Goal: Task Accomplishment & Management: Complete application form

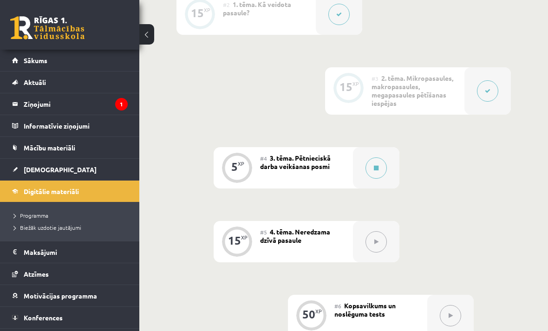
scroll to position [378, 0]
click at [372, 166] on button at bounding box center [375, 168] width 21 height 21
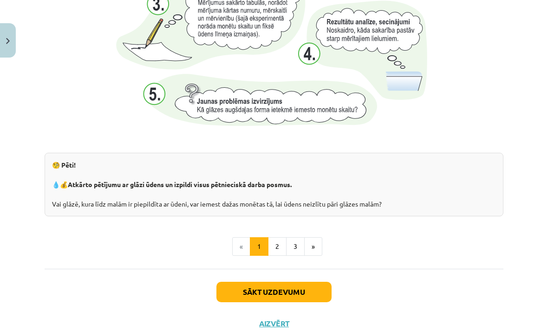
click at [277, 247] on button "2" at bounding box center [277, 246] width 19 height 19
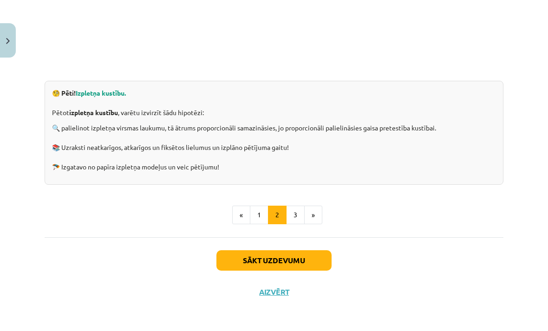
scroll to position [264, 0]
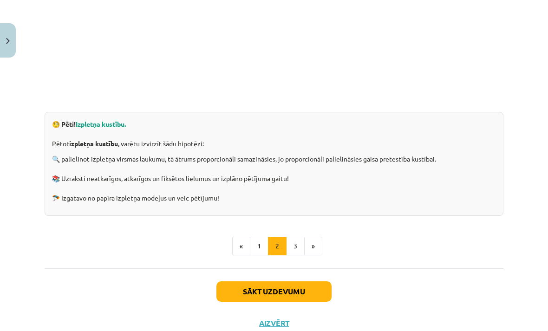
click at [296, 247] on button "3" at bounding box center [295, 246] width 19 height 19
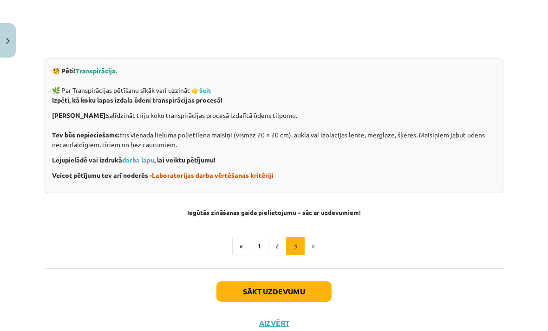
click at [303, 288] on button "Sākt uzdevumu" at bounding box center [273, 291] width 115 height 20
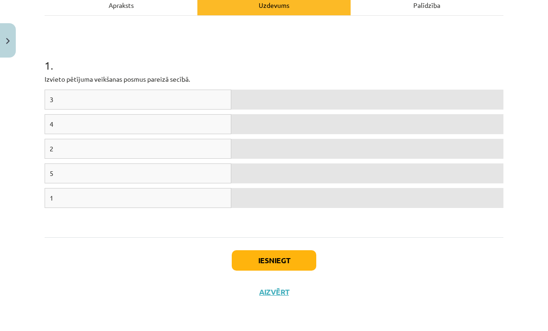
scroll to position [111, 0]
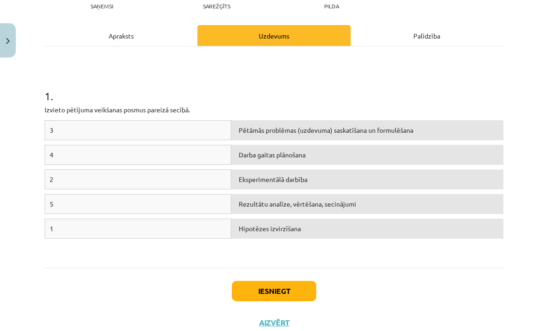
click at [249, 126] on div "Pētāmās problēmas (uzdevuma) saskatīšana un formulēšana" at bounding box center [367, 130] width 272 height 20
click at [198, 134] on div "3" at bounding box center [138, 130] width 187 height 20
click at [122, 233] on div "1" at bounding box center [138, 229] width 187 height 20
click at [117, 265] on div "1 . Izvieto pētījuma veikšanas posmus [DEMOGRAPHIC_DATA] secībā. 3 Pētāmās prob…" at bounding box center [274, 156] width 459 height 221
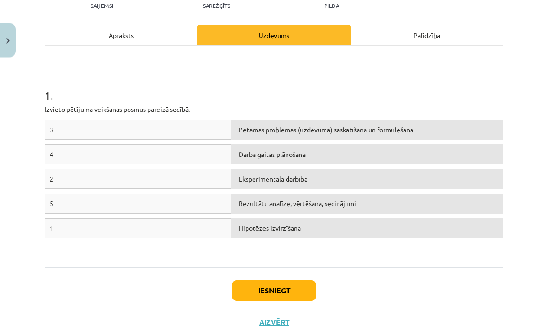
scroll to position [423, 0]
click at [59, 234] on div "1" at bounding box center [138, 229] width 187 height 20
click at [170, 34] on div "Apraksts" at bounding box center [121, 35] width 153 height 21
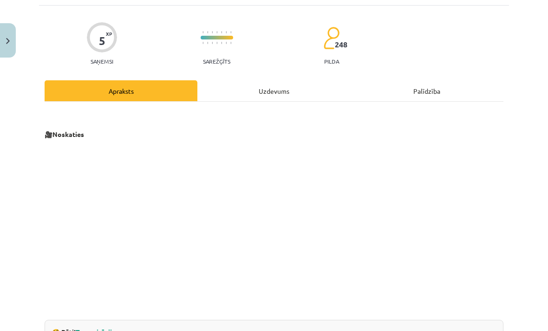
scroll to position [23, 0]
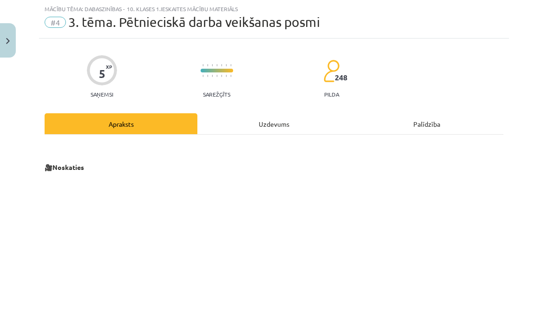
click at [267, 128] on div "Uzdevums" at bounding box center [273, 123] width 153 height 21
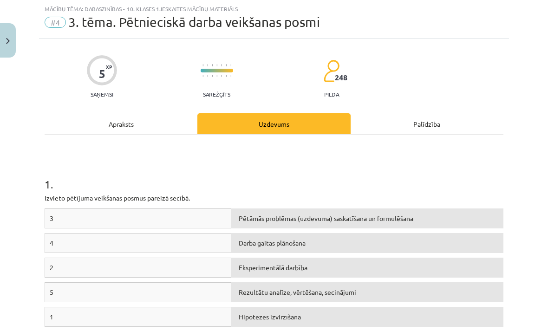
click at [407, 124] on div "Palīdzība" at bounding box center [427, 123] width 153 height 21
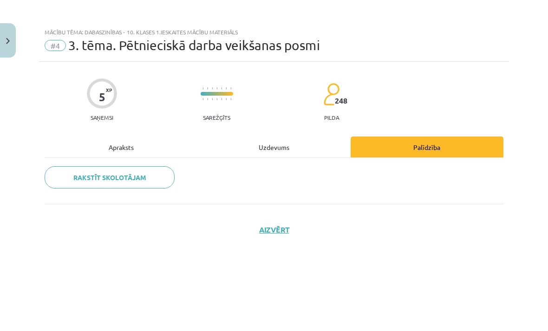
click at [288, 146] on div "Uzdevums" at bounding box center [273, 147] width 153 height 21
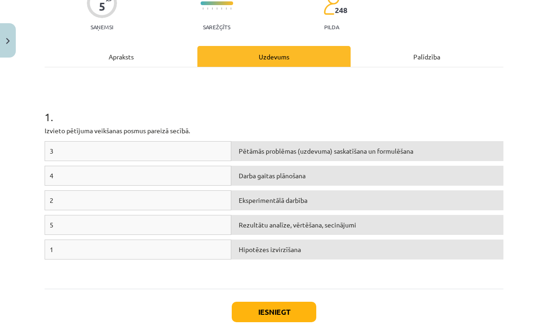
scroll to position [91, 0]
click at [320, 155] on div "Pētāmās problēmas (uzdevuma) saskatīšana un formulēšana" at bounding box center [367, 151] width 272 height 20
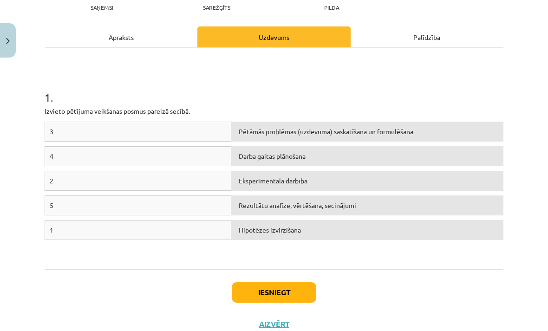
scroll to position [110, 0]
click at [185, 260] on div "3 Pētāmās problēmas (uzdevuma) saskatīšana un formulēšana 4 Darba gaitas plānoš…" at bounding box center [274, 191] width 459 height 139
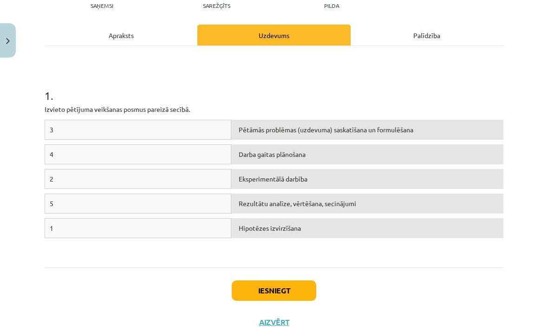
scroll to position [111, 0]
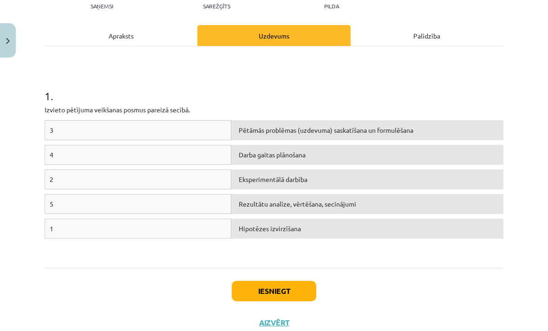
click at [324, 94] on h1 "1 ." at bounding box center [274, 87] width 459 height 29
click at [184, 264] on div "1 . Izvieto pētījuma veikšanas posmus [DEMOGRAPHIC_DATA] secībā. 3 Pētāmās prob…" at bounding box center [274, 156] width 459 height 221
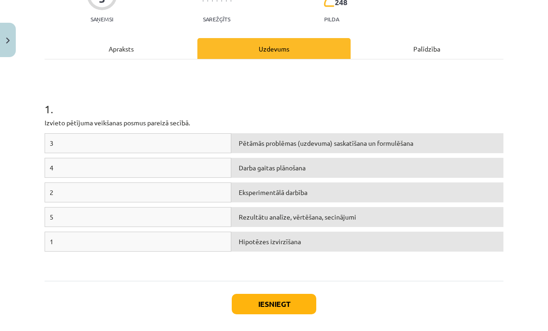
scroll to position [98, 0]
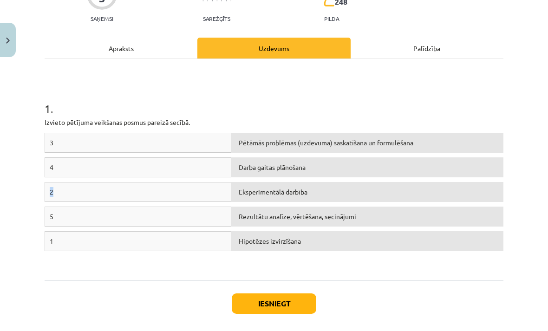
click at [31, 236] on div "Mācību tēma: Dabaszinības - 10. klases 1.ieskaites mācību materiāls #4 3. tēma.…" at bounding box center [274, 165] width 548 height 331
click at [37, 265] on div "Mācību tēma: Dabaszinības - 10. klases 1.ieskaites mācību materiāls #4 3. tēma.…" at bounding box center [274, 165] width 548 height 331
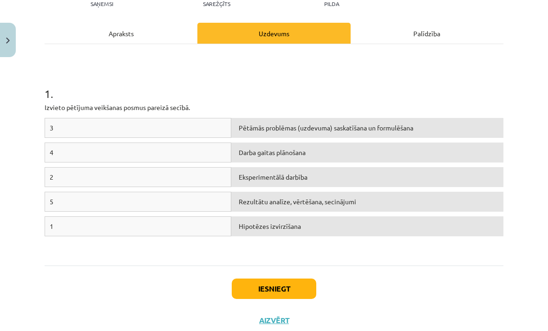
scroll to position [111, 0]
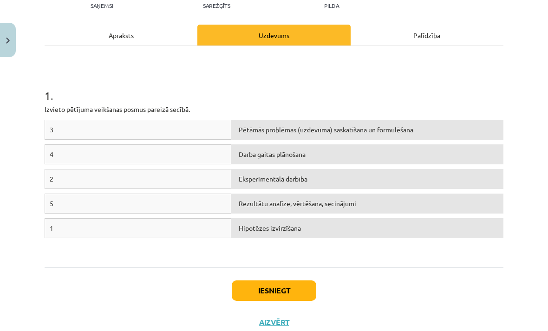
click at [269, 325] on button "Aizvērt" at bounding box center [273, 322] width 35 height 9
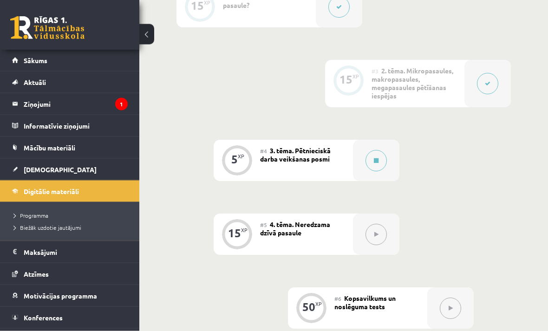
scroll to position [403, 0]
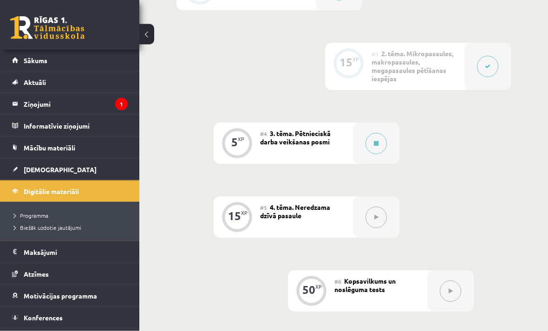
click at [372, 218] on button at bounding box center [375, 217] width 21 height 21
click at [376, 218] on icon at bounding box center [376, 218] width 4 height 6
click at [358, 153] on div at bounding box center [376, 143] width 46 height 41
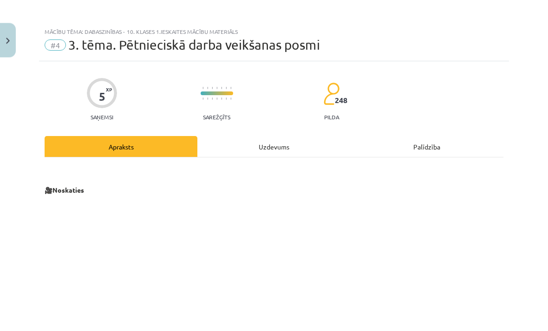
scroll to position [403, 0]
click at [308, 156] on div "Uzdevums" at bounding box center [273, 147] width 153 height 21
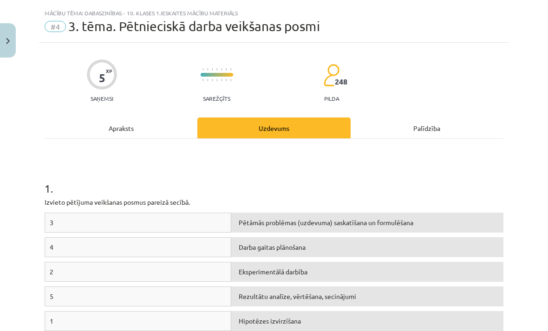
scroll to position [23, 0]
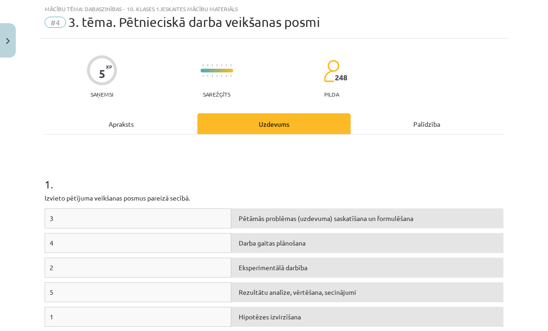
click at [265, 220] on div "Pētāmās problēmas (uzdevuma) saskatīšana un formulēšana" at bounding box center [367, 218] width 272 height 20
click at [226, 219] on div "3" at bounding box center [138, 218] width 187 height 20
click at [262, 222] on div "Pētāmās problēmas (uzdevuma) saskatīšana un formulēšana" at bounding box center [367, 218] width 272 height 20
click at [264, 221] on div "Pētāmās problēmas (uzdevuma) saskatīšana un formulēšana" at bounding box center [367, 218] width 272 height 20
click at [381, 174] on h1 "1 ." at bounding box center [274, 176] width 459 height 29
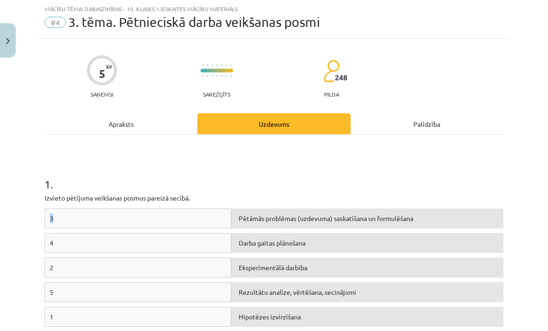
click at [247, 212] on div "Pētāmās problēmas (uzdevuma) saskatīšana un formulēšana" at bounding box center [367, 218] width 272 height 20
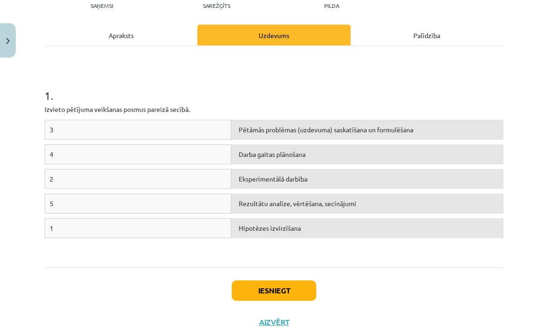
scroll to position [111, 0]
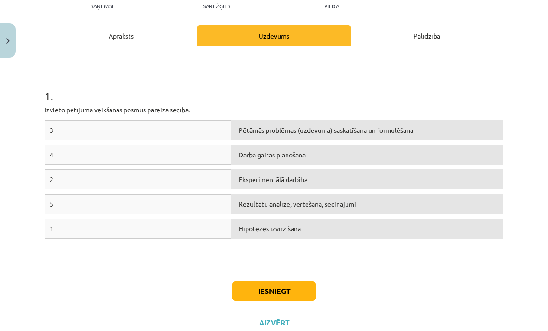
click at [219, 229] on div "1" at bounding box center [138, 229] width 187 height 20
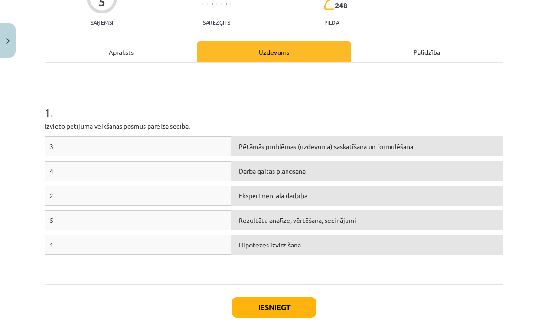
scroll to position [95, 0]
click at [250, 243] on div "Hipotēzes izvirzīšana" at bounding box center [367, 245] width 272 height 20
click at [252, 252] on div "Hipotēzes izvirzīšana" at bounding box center [367, 245] width 272 height 20
click at [221, 200] on div "2" at bounding box center [138, 196] width 187 height 20
click at [213, 225] on div "5" at bounding box center [138, 220] width 187 height 20
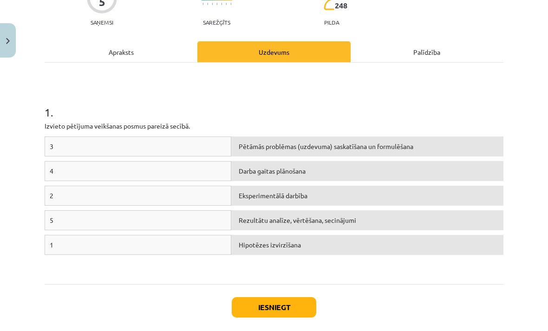
click at [207, 195] on div "2" at bounding box center [138, 196] width 187 height 20
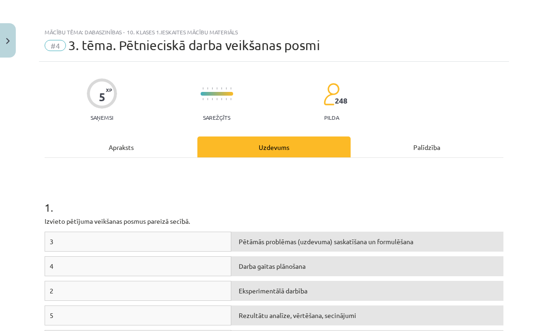
scroll to position [0, 0]
click at [217, 97] on div at bounding box center [217, 99] width 33 height 7
click at [384, 151] on div "Palīdzība" at bounding box center [427, 147] width 153 height 21
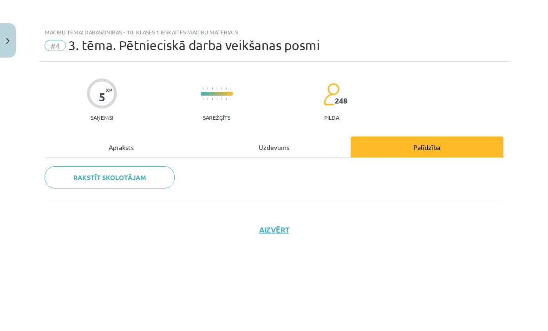
click at [296, 147] on div "Uzdevums" at bounding box center [273, 147] width 153 height 21
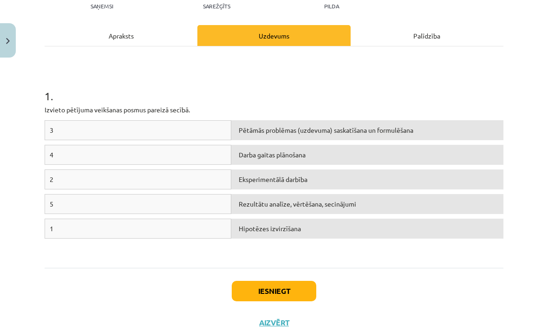
scroll to position [111, 0]
click at [317, 128] on div "Pētāmās problēmas (uzdevuma) saskatīšana un formulēšana" at bounding box center [367, 130] width 272 height 20
click at [279, 298] on button "Iesniegt" at bounding box center [274, 291] width 85 height 20
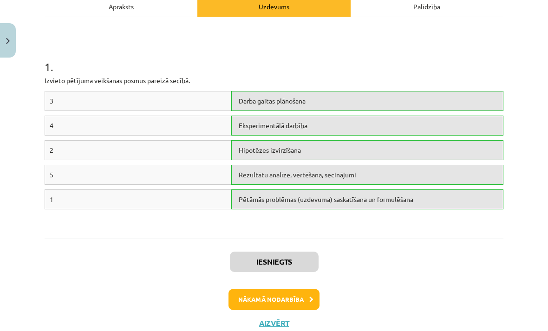
click at [280, 298] on button "Nākamā nodarbība" at bounding box center [273, 299] width 91 height 21
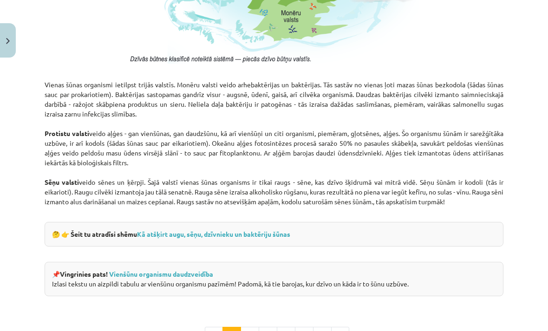
scroll to position [761, 0]
click at [237, 237] on link "Kā atšķirt augu, sēņu, dzīvnieku un baktēriju šūnas" at bounding box center [213, 234] width 153 height 8
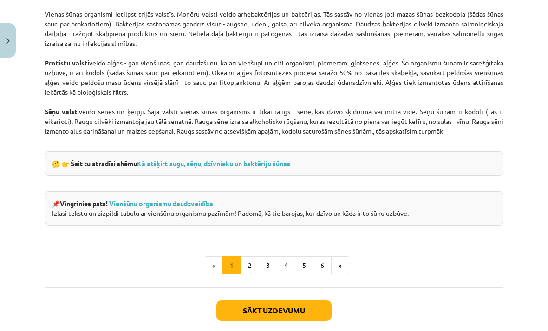
scroll to position [832, 0]
click at [205, 202] on link "Vienšūnu organismu daudzveidība" at bounding box center [161, 203] width 104 height 8
click at [253, 266] on button "2" at bounding box center [250, 265] width 19 height 19
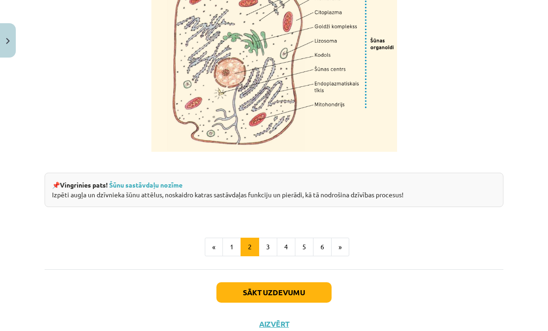
scroll to position [1112, 0]
click at [268, 247] on button "3" at bounding box center [268, 247] width 19 height 19
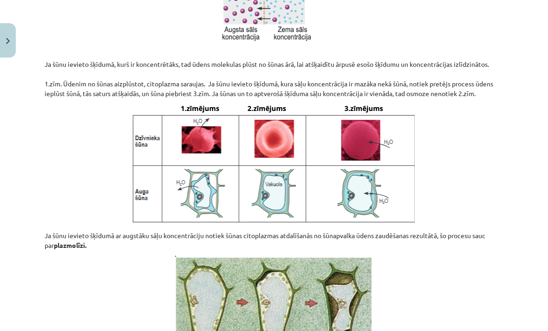
scroll to position [685, 0]
